Goal: Task Accomplishment & Management: Use online tool/utility

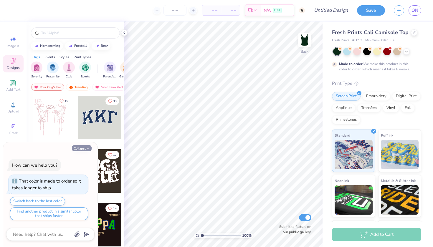
click at [86, 148] on button "Collapse" at bounding box center [82, 148] width 20 height 6
type textarea "x"
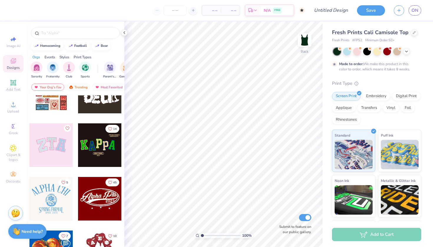
scroll to position [90, 0]
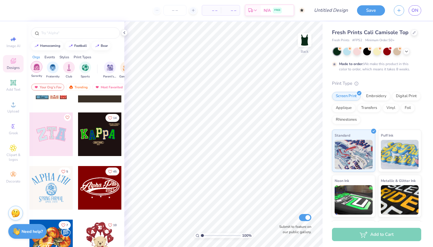
click at [37, 65] on img "filter for Sorority" at bounding box center [36, 67] width 7 height 7
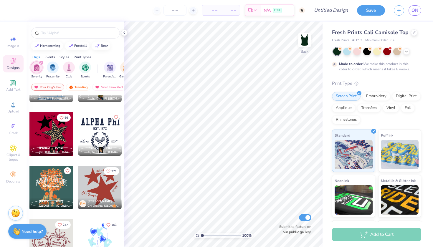
scroll to position [2018, 0]
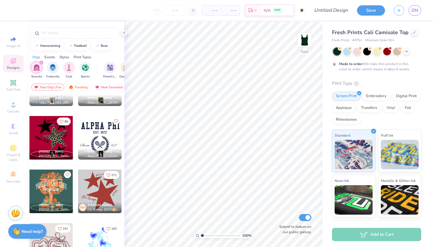
click at [50, 136] on div at bounding box center [51, 138] width 44 height 44
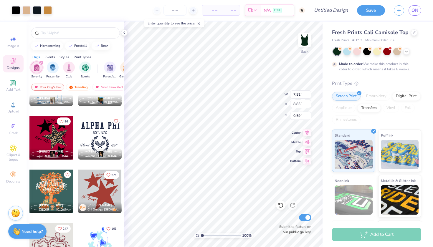
type input "0.59"
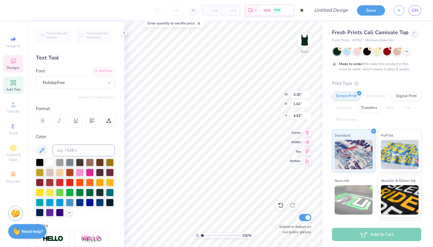
scroll to position [0, 1]
type textarea "Sigma Alpha"
type input "3.61"
type input "3.41"
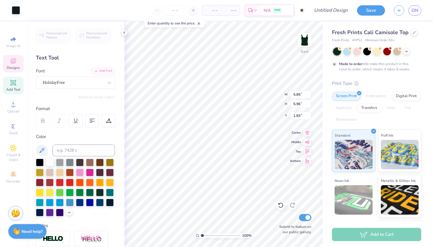
type input "0.68"
type input "5.80"
type input "5.76"
type input "1.87"
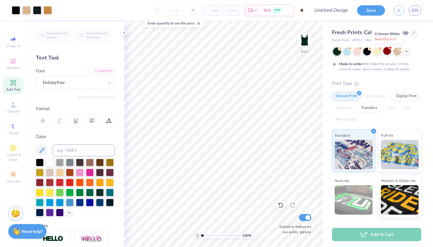
click at [389, 52] on div at bounding box center [387, 51] width 8 height 8
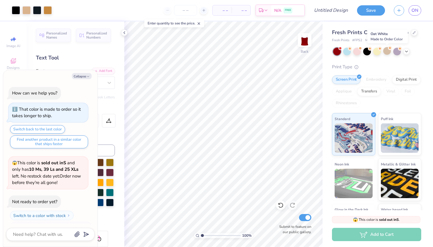
scroll to position [121, 0]
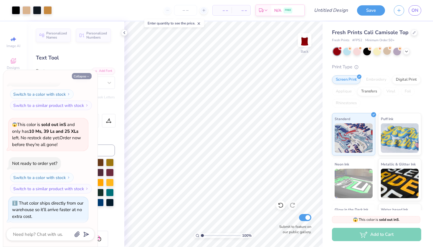
click at [83, 78] on button "Collapse" at bounding box center [82, 76] width 20 height 6
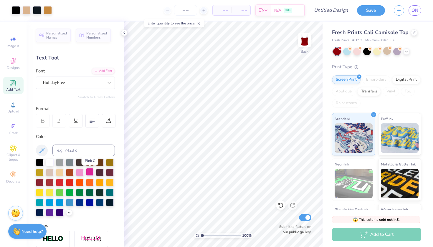
click at [90, 172] on div at bounding box center [90, 172] width 8 height 8
click at [52, 164] on div at bounding box center [50, 162] width 8 height 8
click at [406, 51] on icon at bounding box center [406, 51] width 5 height 5
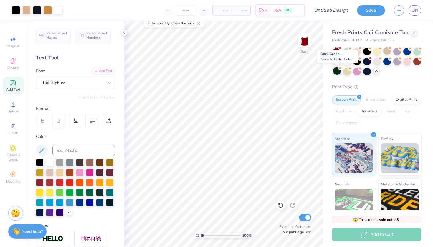
click at [335, 69] on div at bounding box center [337, 71] width 8 height 8
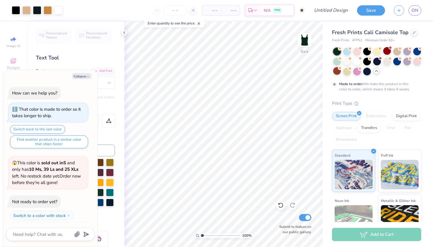
scroll to position [170, 0]
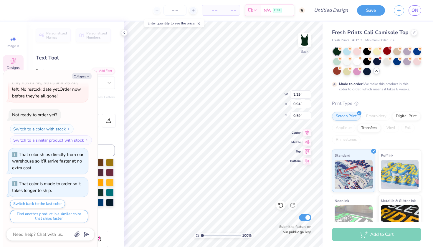
click at [86, 72] on div "Collapse How can we help you? That color is made to order so it takes longer to…" at bounding box center [50, 158] width 94 height 177
click at [86, 75] on button "Collapse" at bounding box center [82, 76] width 20 height 6
type textarea "x"
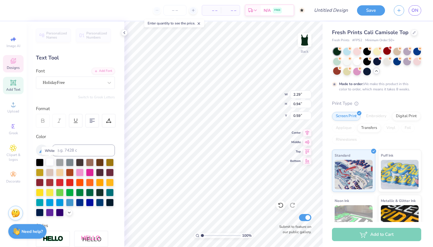
click at [51, 162] on div at bounding box center [50, 162] width 8 height 8
type input "0.87"
type input "1.15"
type input "3.93"
click at [48, 160] on div at bounding box center [50, 162] width 8 height 8
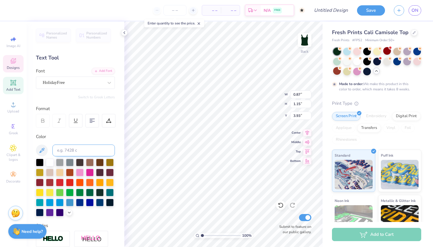
type input "3.61"
type input "3.41"
type input "0.68"
click at [111, 163] on div at bounding box center [110, 162] width 8 height 8
type input "0.87"
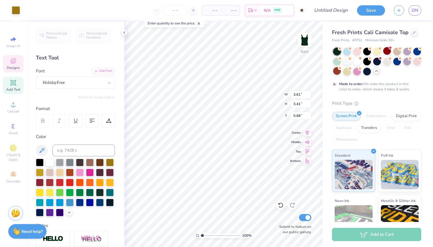
type input "1.15"
type input "3.93"
click at [52, 162] on div at bounding box center [50, 162] width 8 height 8
type input "3.61"
type input "3.41"
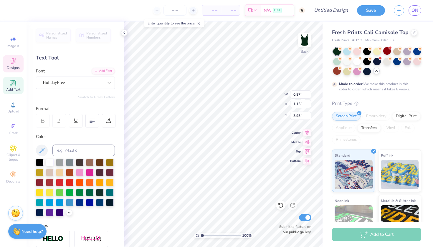
type input "0.68"
click at [109, 164] on div at bounding box center [110, 162] width 8 height 8
click at [49, 162] on div at bounding box center [50, 162] width 8 height 8
type input "2.29"
type input "0.94"
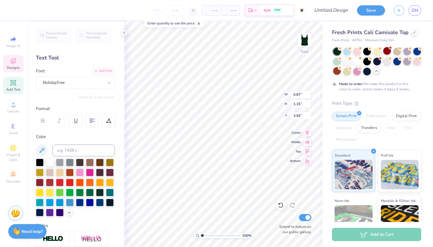
type input "0.59"
click at [111, 164] on div at bounding box center [110, 162] width 8 height 8
type input "3.92"
type input "1.90"
type input "4.31"
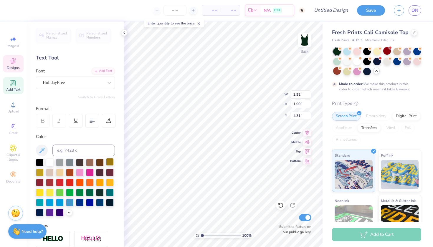
click at [109, 164] on div at bounding box center [110, 162] width 8 height 8
type input "0.87"
type input "1.15"
type input "3.93"
click at [110, 163] on div at bounding box center [110, 162] width 8 height 8
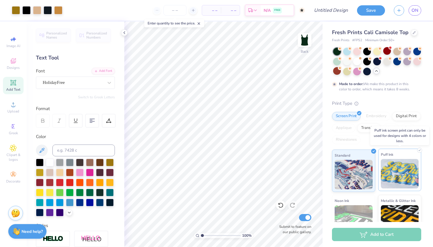
scroll to position [0, 0]
click at [370, 126] on div "Transfers" at bounding box center [369, 127] width 24 height 9
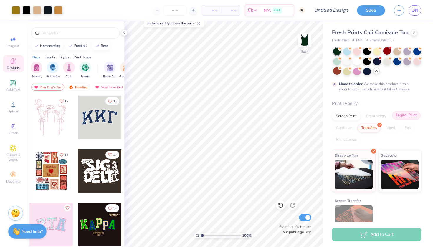
click at [403, 116] on div "Digital Print" at bounding box center [406, 115] width 29 height 9
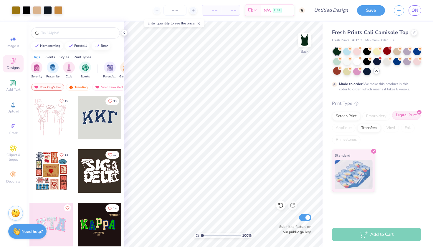
click at [403, 116] on div "Digital Print" at bounding box center [406, 115] width 29 height 9
click at [369, 126] on div "Transfers" at bounding box center [369, 127] width 24 height 9
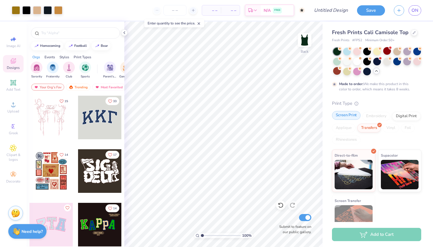
click at [348, 118] on div "Screen Print" at bounding box center [346, 115] width 29 height 9
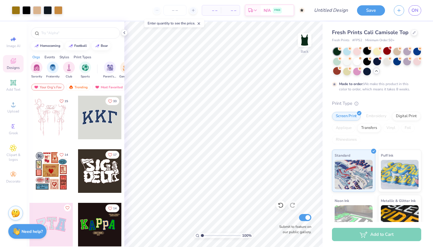
click at [370, 50] on div at bounding box center [367, 51] width 8 height 8
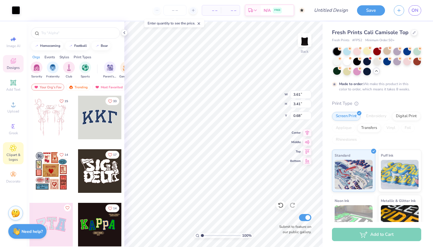
click at [12, 148] on icon at bounding box center [13, 148] width 3 height 3
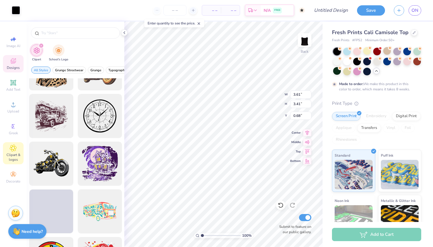
scroll to position [272, 0]
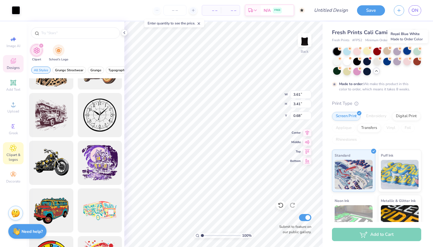
click at [408, 49] on icon at bounding box center [410, 48] width 4 height 4
click at [362, 70] on div at bounding box center [377, 62] width 88 height 28
click at [356, 70] on div at bounding box center [357, 71] width 8 height 8
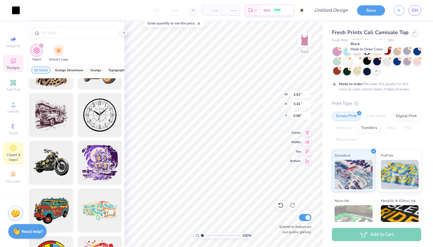
click at [369, 61] on div at bounding box center [367, 61] width 8 height 8
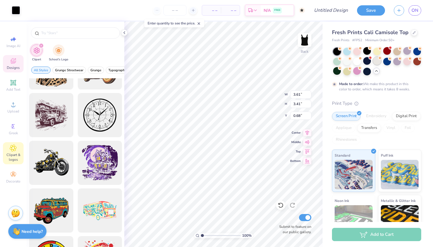
click at [381, 61] on div at bounding box center [377, 61] width 8 height 8
click at [389, 61] on div at bounding box center [387, 61] width 8 height 8
click at [390, 71] on div at bounding box center [377, 62] width 88 height 28
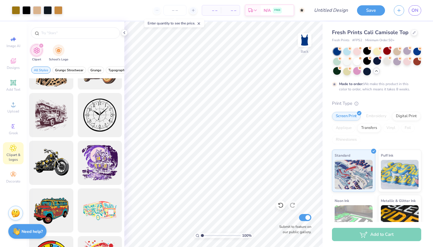
type textarea "x"
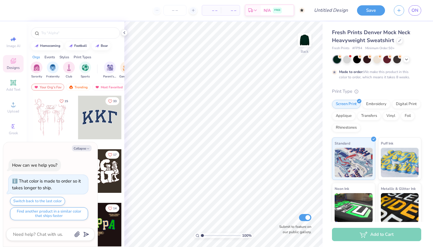
click at [55, 120] on div at bounding box center [51, 118] width 44 height 44
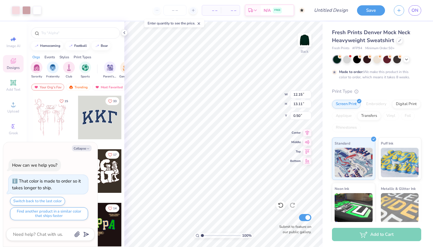
type textarea "x"
type input "0.50"
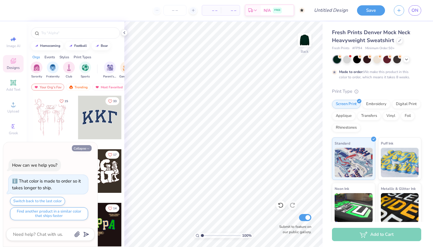
click at [87, 149] on icon "button" at bounding box center [88, 149] width 4 height 4
type textarea "x"
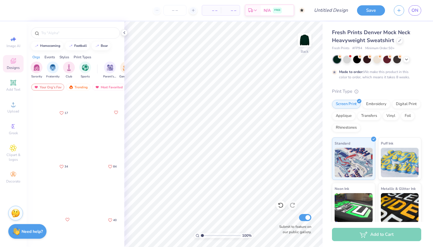
scroll to position [311, 0]
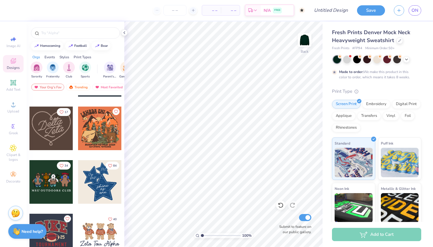
click at [54, 140] on div at bounding box center [51, 129] width 44 height 44
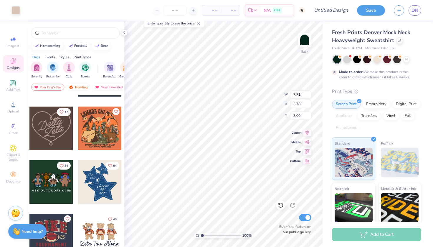
type input "9.88"
type input "8.69"
type input "1.10"
type input "12.64"
type input "11.12"
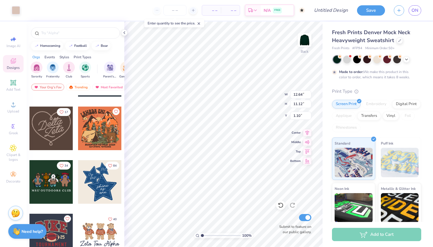
type input "0.97"
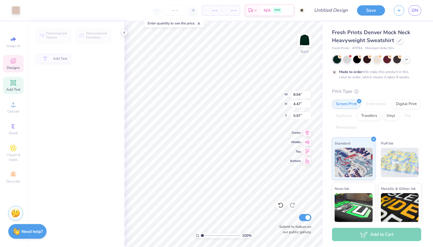
type input "8.04"
type input "4.47"
type input "2.83"
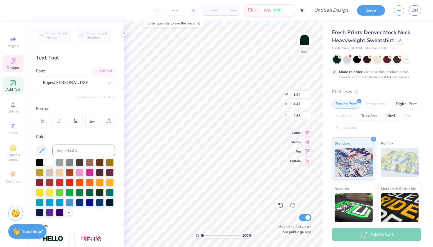
type textarea "Sigma"
type input "6.34"
type input "4.17"
type input "5.22"
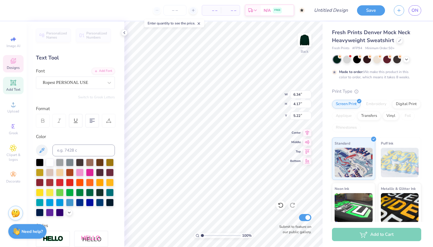
type textarea "Alpha"
click at [113, 165] on div at bounding box center [110, 162] width 8 height 8
click at [109, 163] on div at bounding box center [110, 162] width 8 height 8
type input "8.04"
type input "3.37"
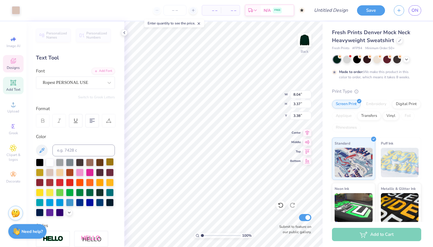
type input "3.32"
click at [111, 162] on div at bounding box center [110, 162] width 8 height 8
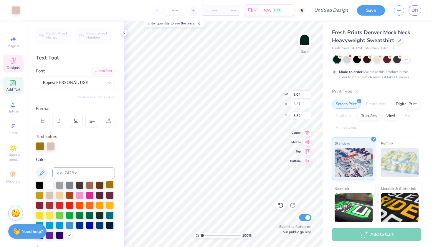
type input "12.64"
type input "11.12"
type input "0.97"
click at [109, 182] on div at bounding box center [110, 185] width 8 height 8
click at [110, 186] on div at bounding box center [110, 185] width 8 height 8
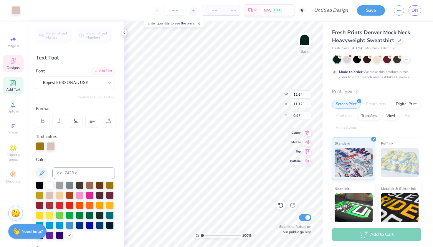
click at [267, 95] on div "100 % Back W 12.64 12.64 " H 11.12 11.12 " Y 0.97 0.97 " Center Middle Top Bott…" at bounding box center [223, 135] width 198 height 226
click at [347, 58] on div at bounding box center [347, 59] width 8 height 8
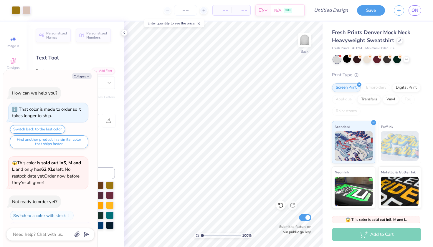
scroll to position [121, 0]
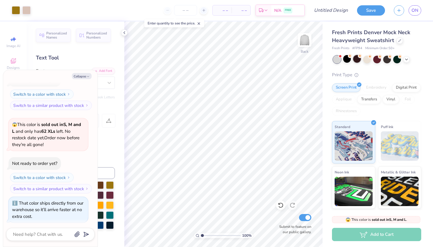
click at [357, 60] on div at bounding box center [357, 59] width 8 height 8
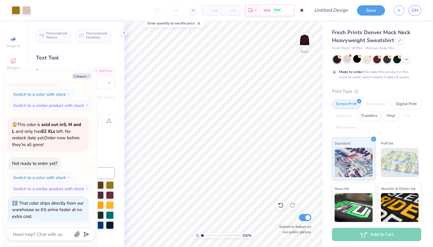
scroll to position [170, 0]
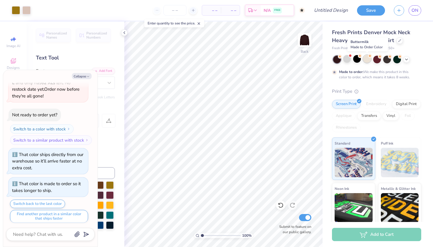
click at [369, 60] on div at bounding box center [367, 59] width 8 height 8
click at [378, 59] on div at bounding box center [377, 59] width 8 height 8
click at [390, 60] on div at bounding box center [387, 59] width 8 height 8
click at [388, 59] on div at bounding box center [387, 59] width 8 height 8
drag, startPoint x: 396, startPoint y: 60, endPoint x: 410, endPoint y: 60, distance: 14.4
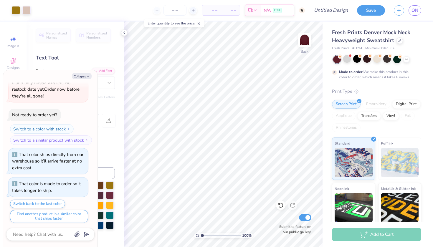
click at [396, 60] on div at bounding box center [397, 60] width 8 height 8
click at [406, 59] on icon at bounding box center [406, 59] width 5 height 5
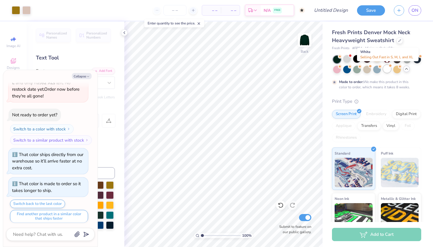
click at [385, 71] on div at bounding box center [387, 69] width 8 height 8
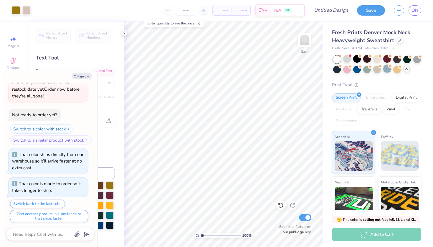
scroll to position [275, 0]
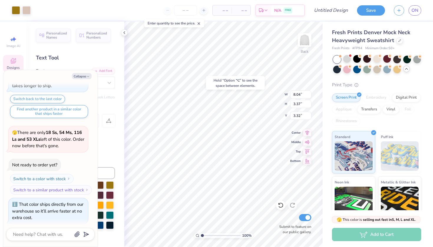
type textarea "x"
type input "3.00"
click at [76, 75] on button "Collapse" at bounding box center [82, 76] width 20 height 6
type textarea "x"
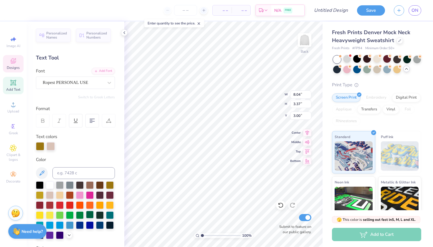
click at [89, 213] on div at bounding box center [90, 215] width 8 height 8
type input "6.34"
type input "4.60"
type input "5.00"
click at [88, 214] on div at bounding box center [90, 215] width 8 height 8
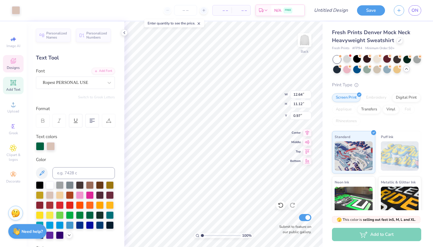
click at [50, 140] on div "Text colors" at bounding box center [75, 142] width 79 height 17
click at [50, 143] on div at bounding box center [51, 146] width 8 height 8
click at [80, 214] on div at bounding box center [80, 215] width 8 height 8
click at [111, 184] on div at bounding box center [110, 185] width 8 height 8
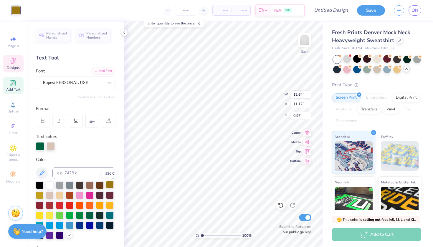
click at [111, 184] on div at bounding box center [110, 185] width 8 height 8
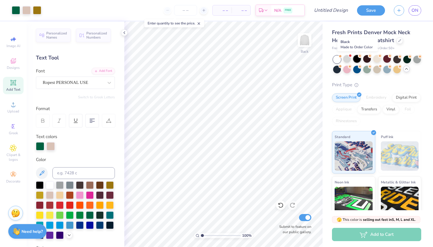
click at [356, 60] on div at bounding box center [357, 59] width 8 height 8
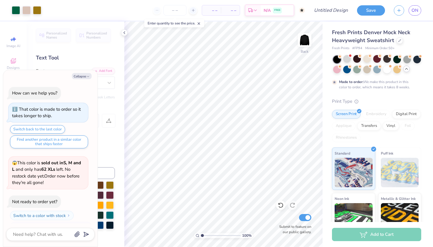
scroll to position [324, 0]
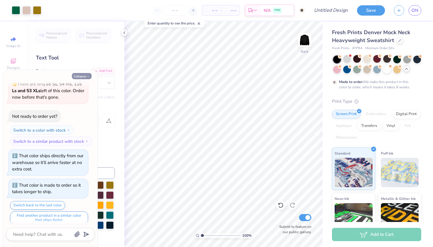
click at [83, 74] on button "Collapse" at bounding box center [82, 76] width 20 height 6
type textarea "x"
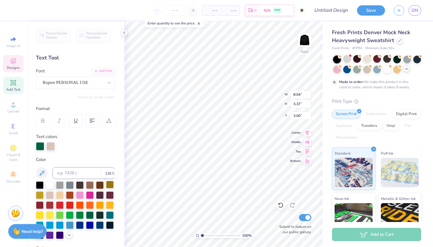
click at [111, 188] on div at bounding box center [110, 185] width 8 height 8
click at [109, 186] on div at bounding box center [110, 185] width 8 height 8
type input "6.34"
type input "4.60"
type input "5.00"
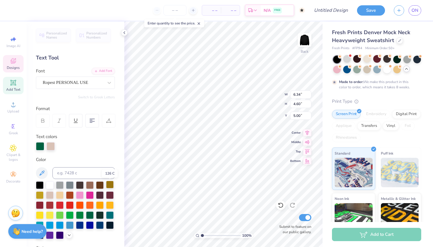
click at [108, 186] on div at bounding box center [110, 185] width 8 height 8
type input "12.64"
type input "11.12"
type input "0.81"
click at [43, 144] on div at bounding box center [40, 146] width 8 height 8
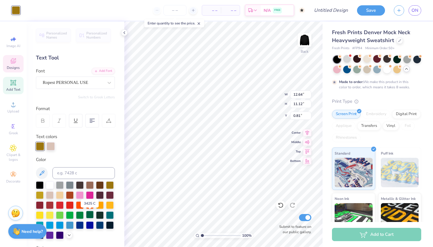
click at [91, 215] on div at bounding box center [90, 215] width 8 height 8
click at [80, 215] on div at bounding box center [80, 215] width 8 height 8
click at [87, 216] on div at bounding box center [90, 215] width 8 height 8
type input "8.04"
type input "3.37"
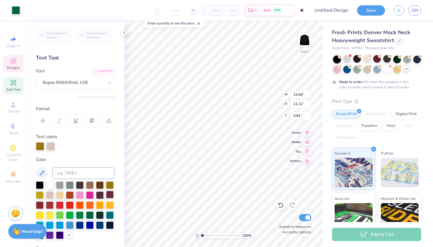
type input "3.00"
click at [88, 214] on div at bounding box center [90, 215] width 8 height 8
click at [54, 145] on div at bounding box center [51, 146] width 8 height 8
click at [39, 148] on div at bounding box center [40, 146] width 8 height 8
click at [112, 185] on div at bounding box center [110, 185] width 8 height 8
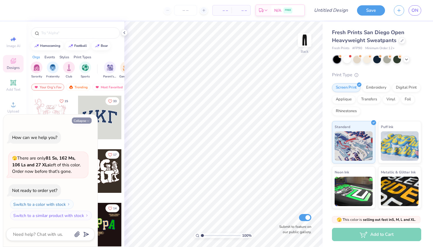
click at [79, 121] on button "Collapse" at bounding box center [82, 121] width 20 height 6
type textarea "x"
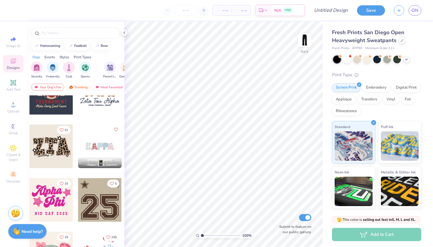
scroll to position [454, 0]
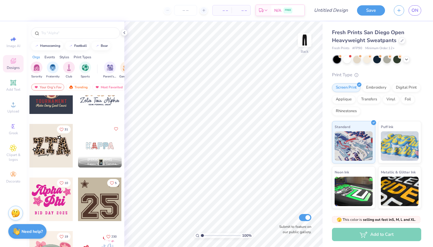
click at [60, 148] on div at bounding box center [51, 146] width 44 height 44
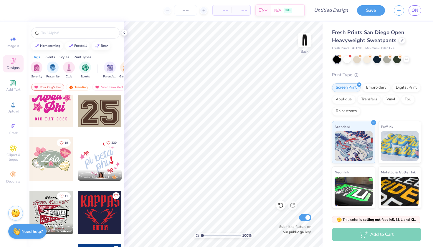
scroll to position [560, 0]
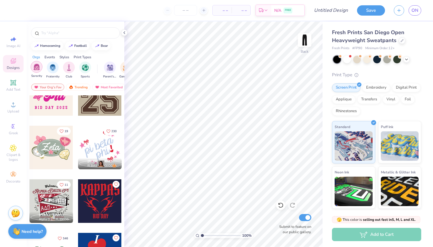
click at [38, 69] on img "filter for Sorority" at bounding box center [36, 67] width 7 height 7
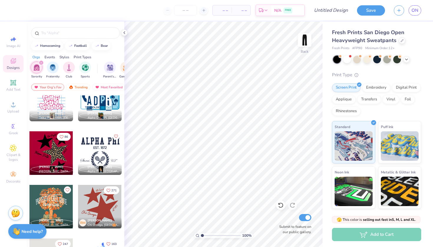
scroll to position [2003, 0]
click at [51, 152] on div at bounding box center [51, 153] width 44 height 44
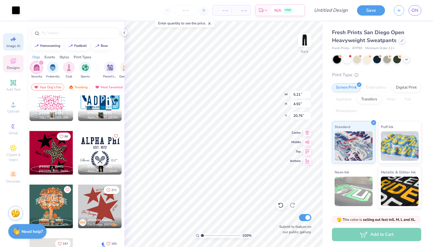
click at [12, 42] on icon at bounding box center [13, 39] width 7 height 7
select select "4"
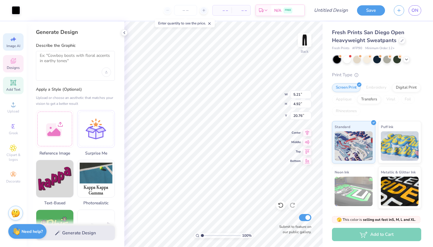
click at [15, 84] on icon at bounding box center [13, 82] width 4 height 4
type input "10.97"
type input "3.18"
type input "25.41"
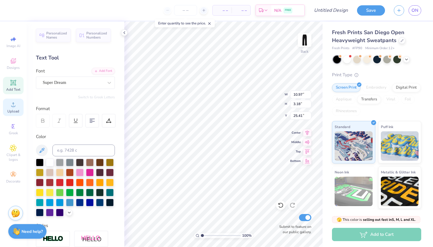
click at [19, 107] on div "Upload" at bounding box center [13, 107] width 21 height 17
click at [68, 182] on div at bounding box center [70, 182] width 8 height 8
click at [69, 181] on div at bounding box center [70, 182] width 8 height 8
type input "8.43"
type input "8.59"
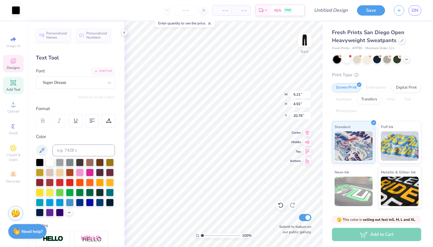
type input "22.42"
type input "3.30"
type input "1.35"
type input "20.64"
type input "8.43"
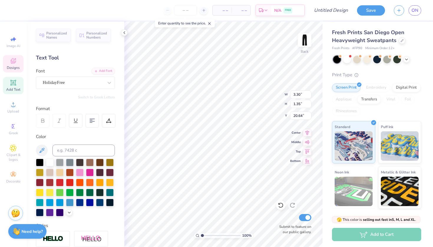
type input "8.59"
type input "22.42"
click at [66, 183] on div at bounding box center [70, 182] width 8 height 8
click at [67, 182] on div at bounding box center [70, 182] width 8 height 8
type input "4.76"
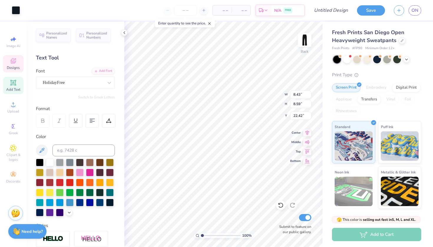
type input "2.34"
type input "26.31"
type input "3.30"
type input "1.35"
type input "20.64"
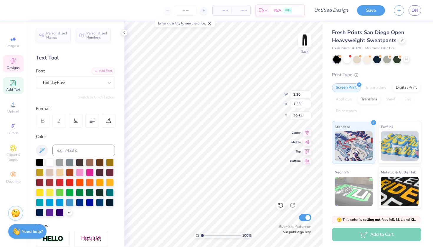
type input "8.43"
type input "8.59"
type input "22.42"
type input "20.76"
type input "25.34"
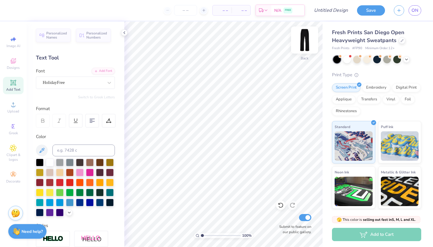
click at [304, 38] on img at bounding box center [305, 40] width 24 height 24
click at [307, 38] on img at bounding box center [305, 40] width 24 height 24
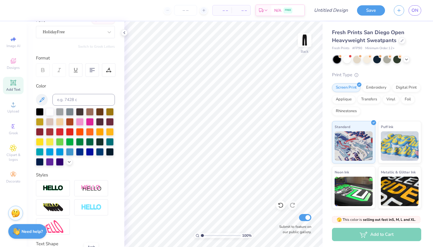
scroll to position [31, 0]
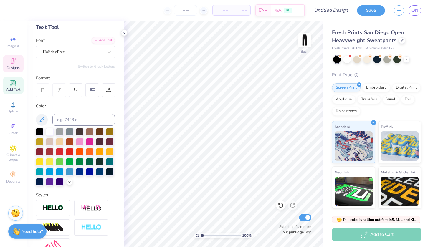
click at [18, 63] on div "Designs" at bounding box center [13, 63] width 21 height 17
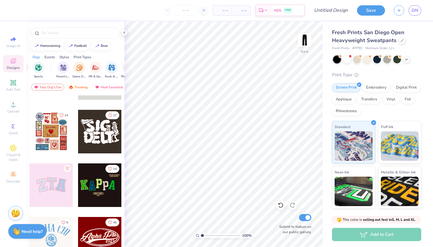
scroll to position [0, 66]
click at [86, 87] on div "Trending" at bounding box center [78, 87] width 24 height 7
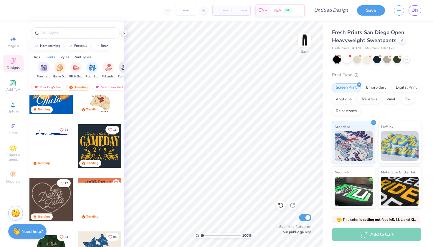
scroll to position [239, 0]
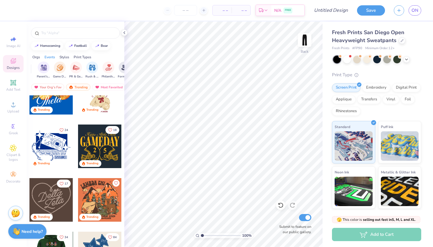
click at [63, 194] on div at bounding box center [51, 200] width 44 height 44
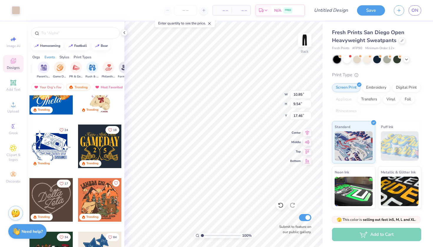
type input "7.75"
type input "6.65"
type input "5.85"
type input "8.48"
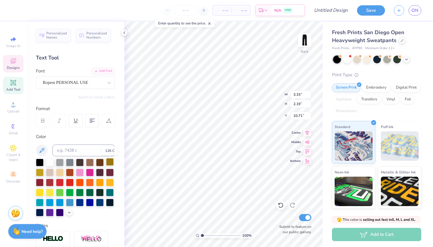
click at [111, 164] on div at bounding box center [110, 162] width 8 height 8
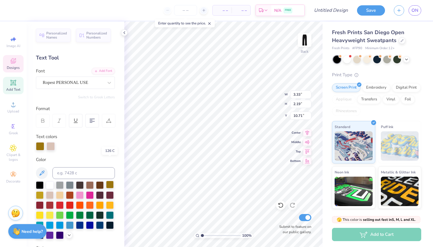
click at [111, 164] on div "Color" at bounding box center [75, 197] width 79 height 83
click at [38, 195] on div at bounding box center [40, 195] width 8 height 8
click at [39, 195] on div at bounding box center [40, 195] width 8 height 8
type input "4.23"
type input "2.35"
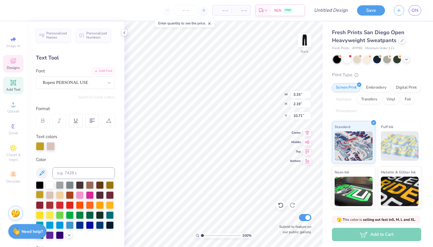
type input "9.46"
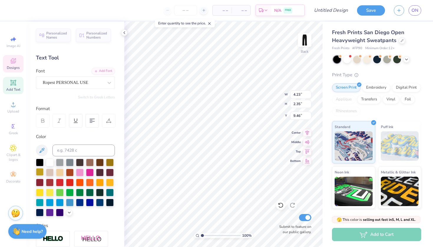
click at [39, 172] on div at bounding box center [40, 172] width 8 height 8
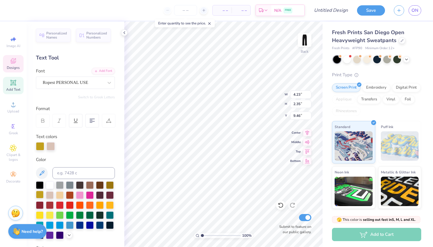
click at [39, 172] on icon at bounding box center [41, 173] width 7 height 7
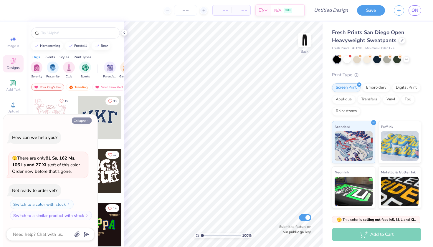
click at [85, 123] on button "Collapse" at bounding box center [82, 121] width 20 height 6
type textarea "x"
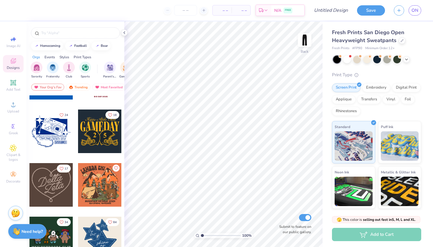
scroll to position [332, 0]
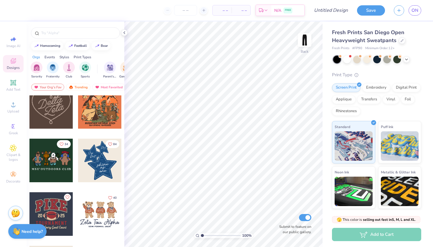
click at [58, 110] on div at bounding box center [51, 107] width 44 height 44
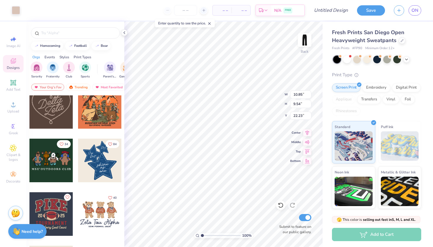
type input "7.82"
type input "6.88"
type input "5.56"
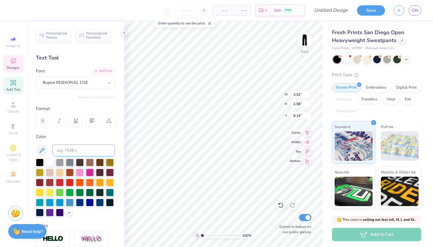
scroll to position [0, 0]
type textarea "Alpha"
click at [40, 171] on div at bounding box center [40, 172] width 8 height 8
click at [41, 175] on div at bounding box center [40, 172] width 8 height 8
type textarea "Sigma"
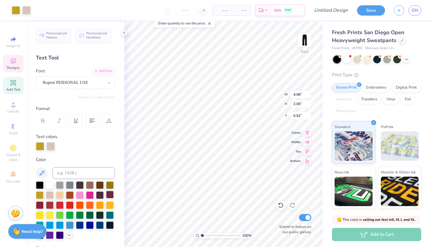
type input "6.92"
click at [54, 142] on div at bounding box center [51, 146] width 8 height 8
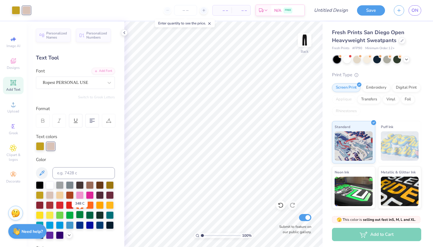
click at [83, 214] on div at bounding box center [80, 215] width 8 height 8
click at [80, 216] on div at bounding box center [80, 215] width 8 height 8
click at [91, 218] on div at bounding box center [90, 215] width 8 height 8
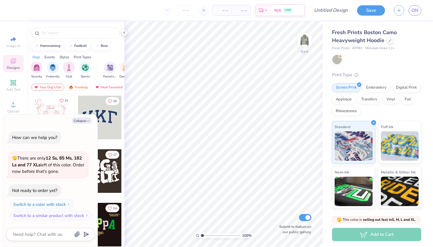
click at [61, 103] on button "15" at bounding box center [64, 101] width 14 height 8
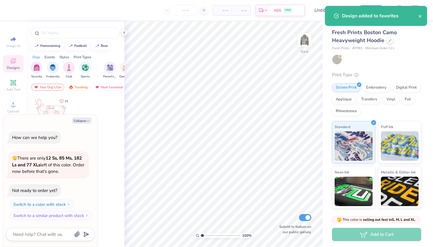
click at [56, 107] on div at bounding box center [51, 118] width 44 height 44
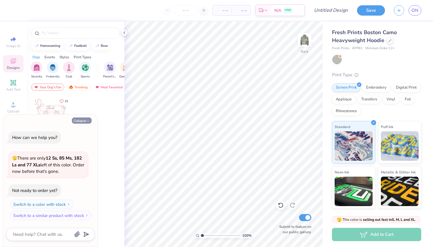
click at [85, 120] on button "Collapse" at bounding box center [82, 121] width 20 height 6
type textarea "x"
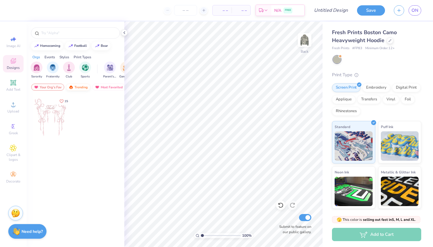
click at [77, 88] on div "Trending" at bounding box center [78, 87] width 24 height 7
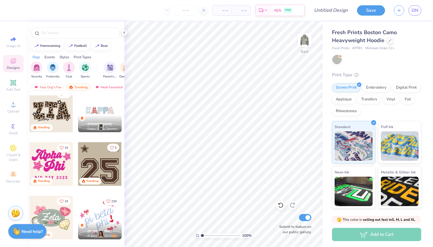
scroll to position [490, 0]
click at [59, 165] on div at bounding box center [51, 164] width 44 height 44
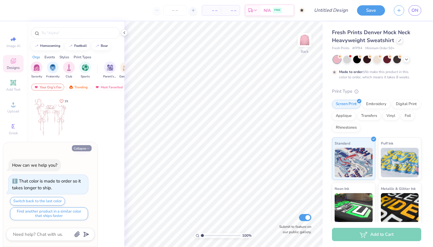
click at [85, 148] on button "Collapse" at bounding box center [82, 148] width 20 height 6
type textarea "x"
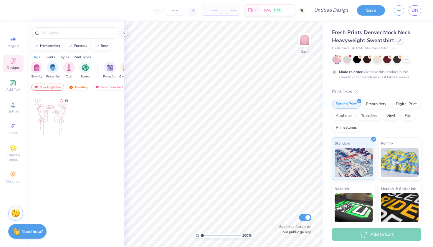
click at [61, 101] on icon "Like" at bounding box center [62, 101] width 4 height 4
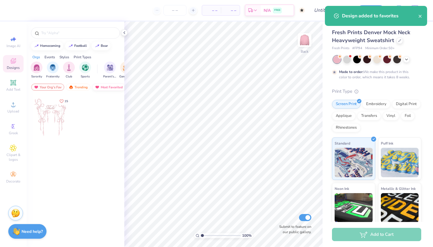
click at [99, 87] on img at bounding box center [97, 87] width 5 height 4
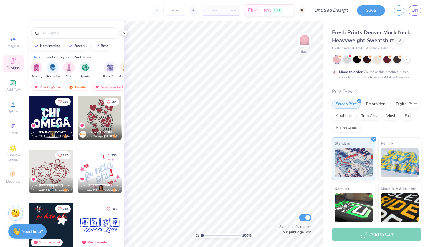
scroll to position [59, 0]
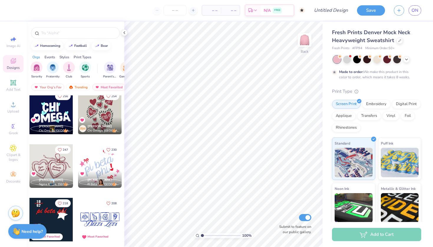
click at [62, 168] on div at bounding box center [51, 166] width 44 height 44
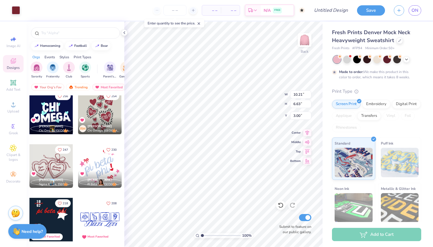
type input "1.09"
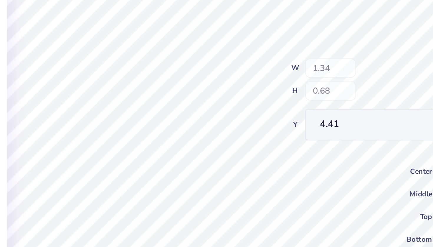
type input "1.62"
type input "0.74"
type input "5.07"
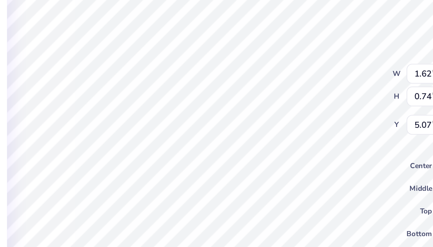
type textarea "Alpha"
type input "2.38"
type input "0.87"
type input "4.21"
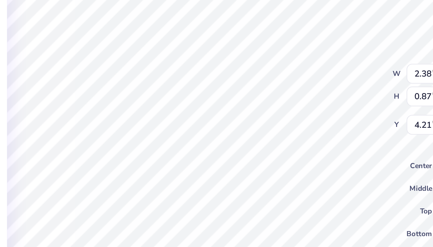
type textarea "Galentines"
type input "2.25"
type input "0.98"
type input "4.83"
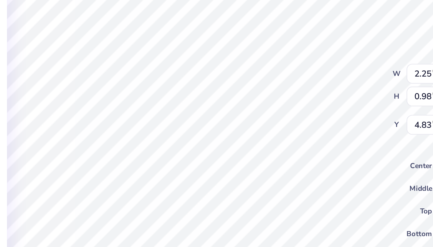
type textarea "2"
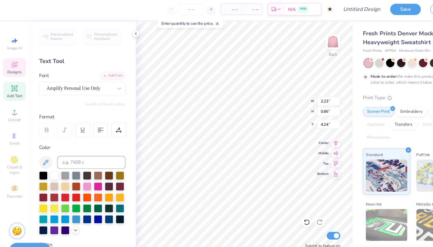
scroll to position [0, 0]
type textarea "Galentines"
type input "10.21"
type input "6.63"
type input "1.09"
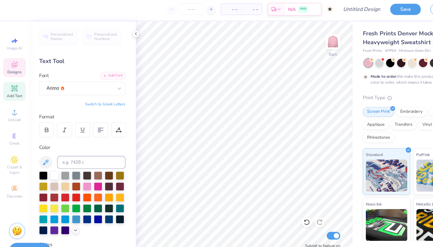
click at [16, 66] on span "Designs" at bounding box center [13, 67] width 13 height 5
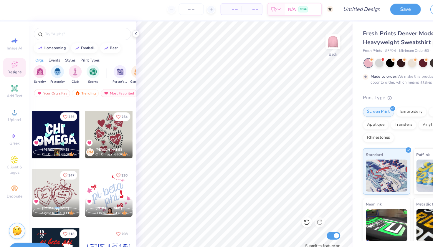
scroll to position [57, 0]
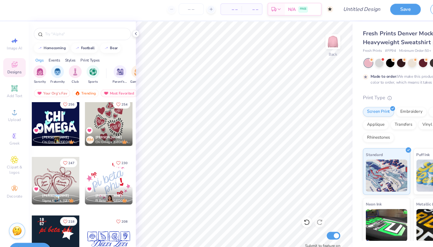
click at [60, 167] on div at bounding box center [51, 168] width 44 height 44
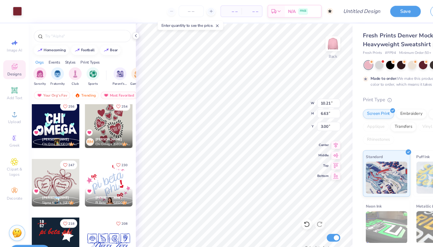
type input "11.86"
type input "7.70"
type input "12.79"
type input "8.31"
type input "1.22"
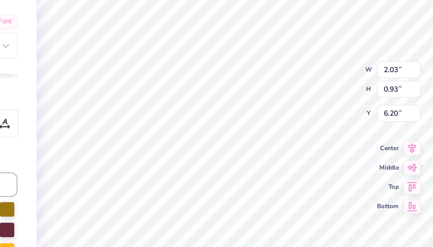
type input "2.03"
type input "0.93"
type input "6.20"
type textarea "Alpha"
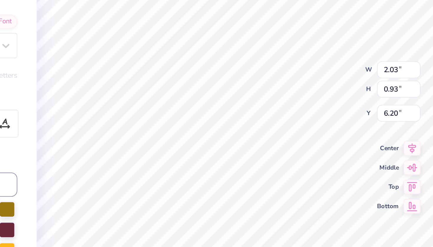
type input "2.99"
type input "1.09"
type input "5.12"
type textarea "Galentines"
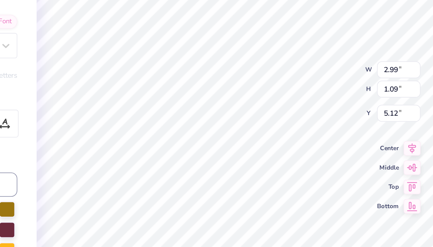
type input "2.82"
type input "1.23"
type input "5.90"
type textarea "2"
type textarea "Day"
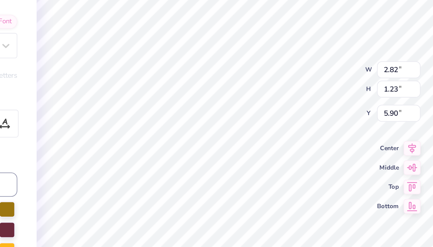
type input "0.30"
type input "0.20"
type input "6.67"
